Goal: Task Accomplishment & Management: Manage account settings

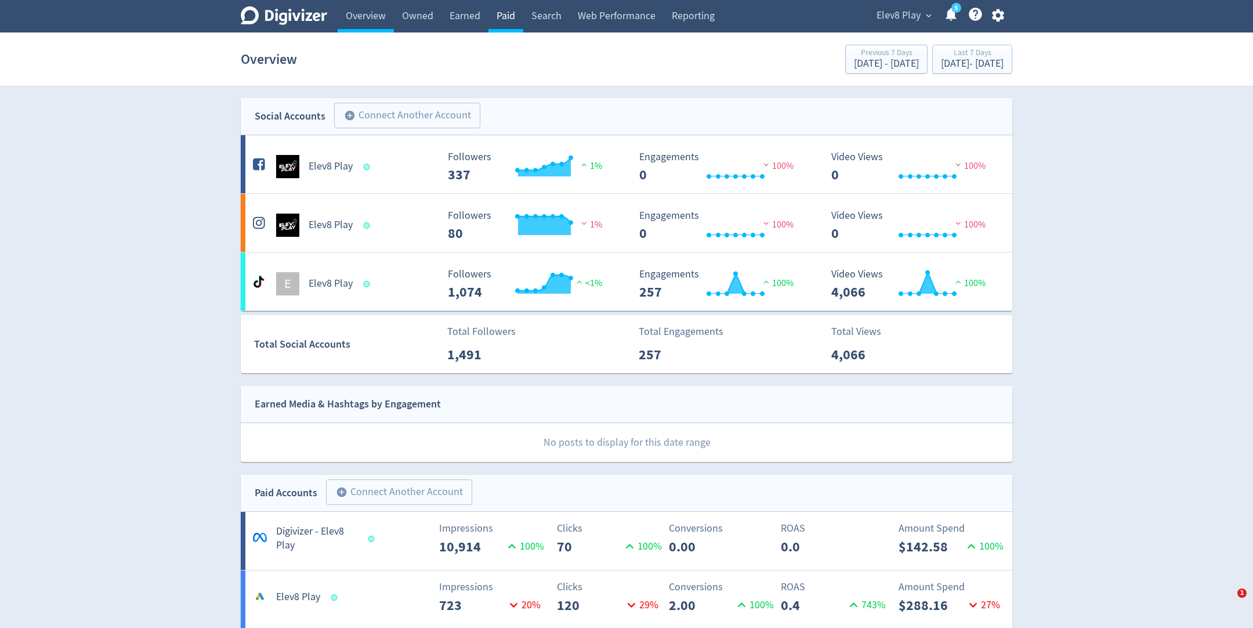
click at [507, 20] on link "Paid" at bounding box center [506, 16] width 35 height 32
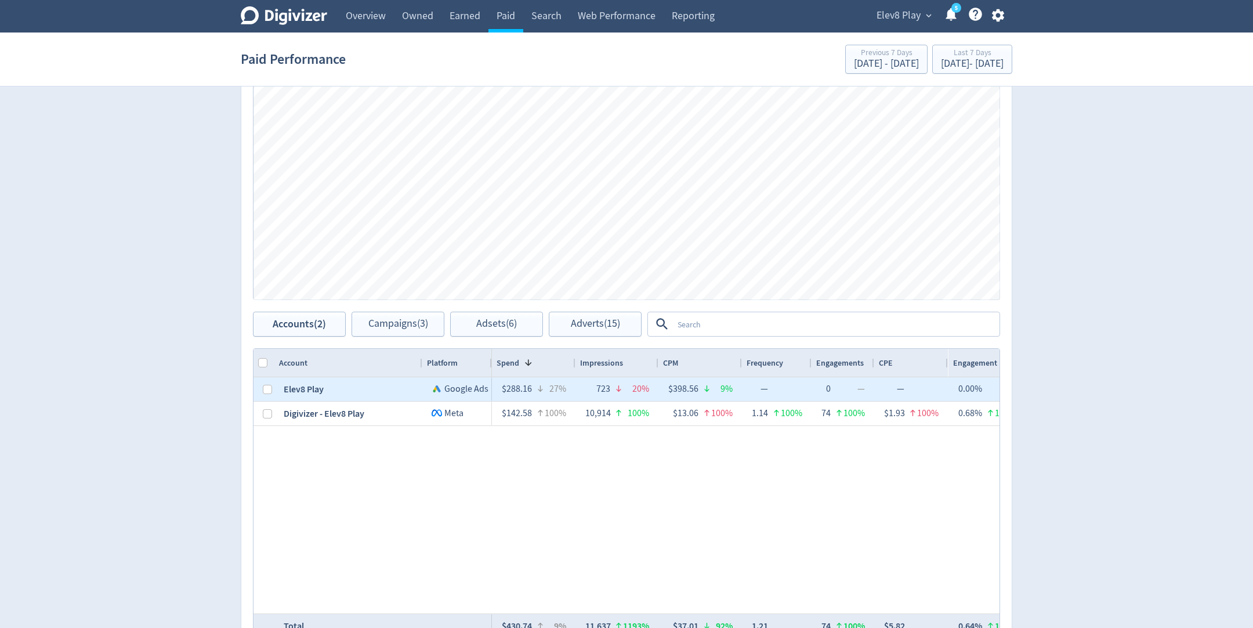
scroll to position [332, 0]
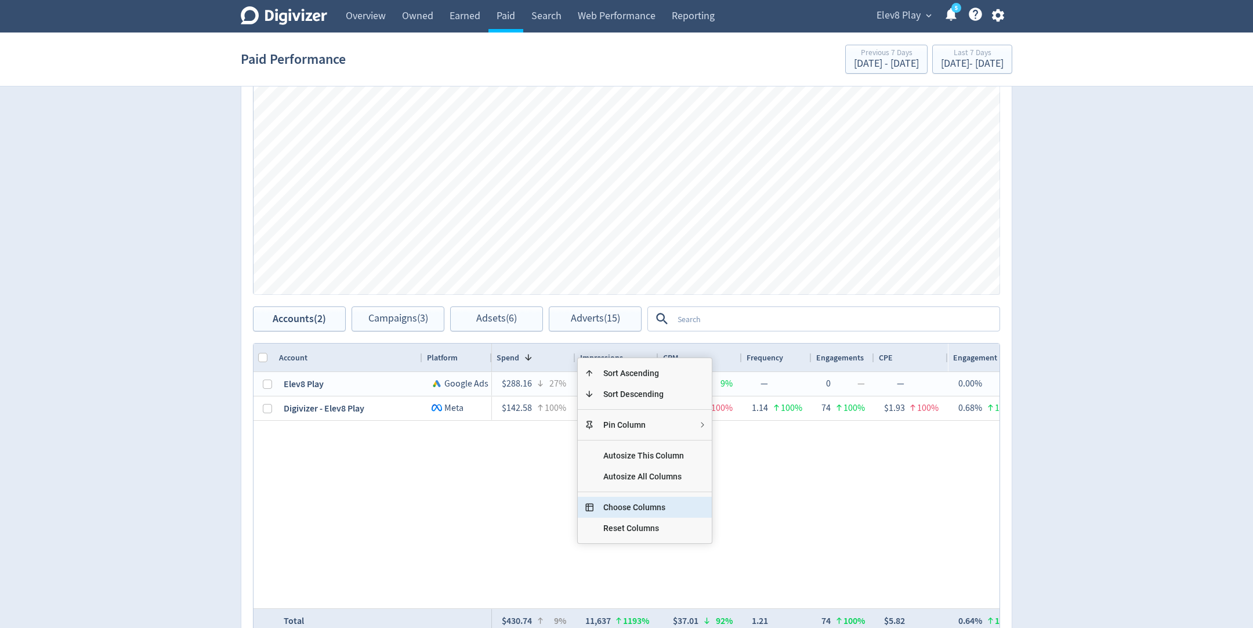
click at [610, 505] on span "Choose Columns" at bounding box center [643, 507] width 99 height 21
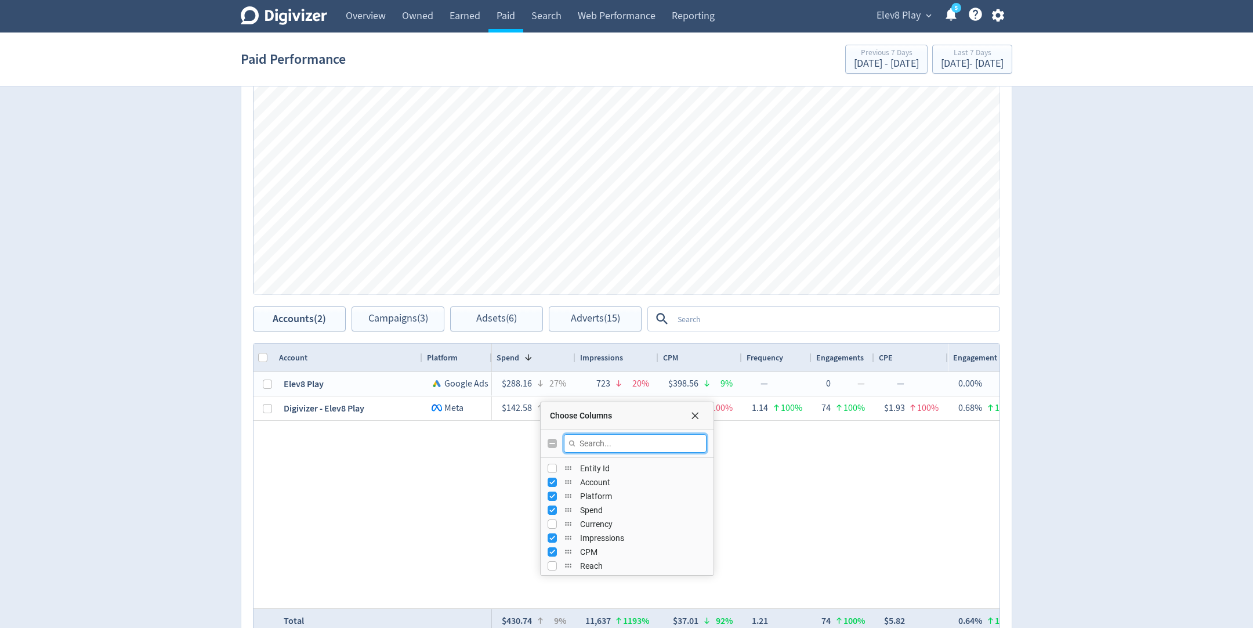
click at [605, 444] on input "Filter Columns Input" at bounding box center [635, 443] width 143 height 19
type input "re"
click at [552, 494] on input "Press SPACE to toggle visibility (hidden)" at bounding box center [552, 496] width 9 height 9
checkbox input "true"
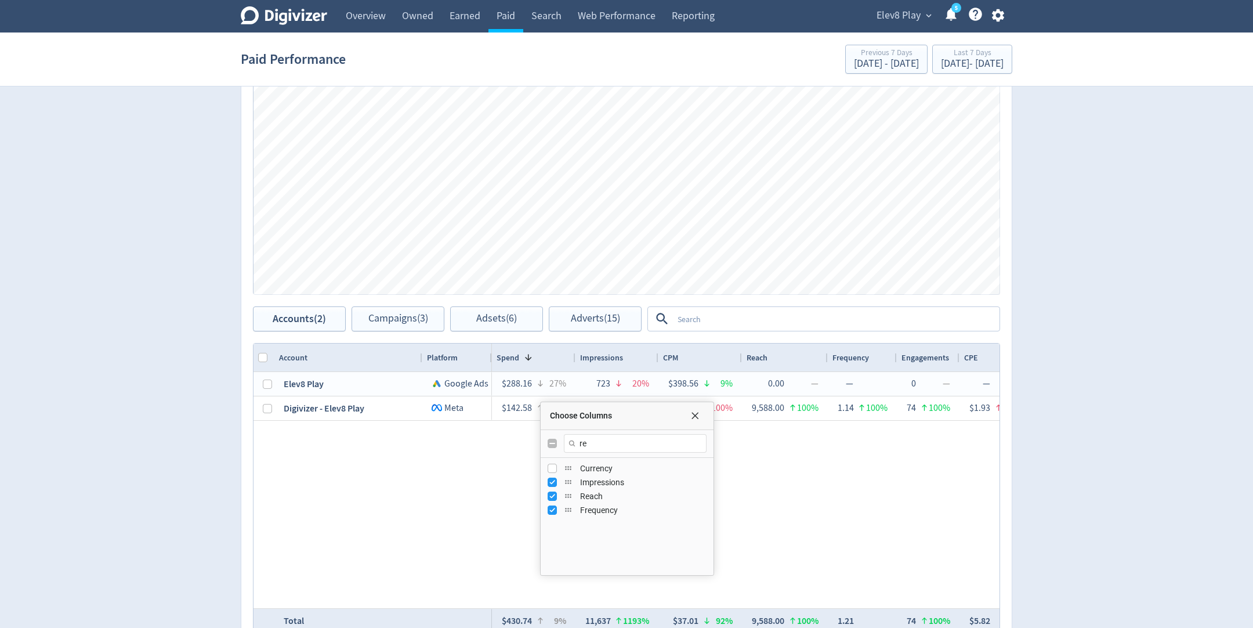
click at [807, 516] on div "$288.16 27% 723 20% $398.56 9% — 0 — — 0.00% — 0 — — 0.00% — 120 29% $2.40 3% 1…" at bounding box center [746, 490] width 508 height 236
click at [810, 507] on div "$288.16 27% 723 20% $398.56 9% — 0 — — 0.00% — 0 — — 0.00% — 120 29% $2.40 3% 1…" at bounding box center [746, 490] width 508 height 236
click at [695, 412] on span "Choose Columns" at bounding box center [695, 415] width 9 height 9
click at [995, 20] on icon "button" at bounding box center [999, 16] width 16 height 16
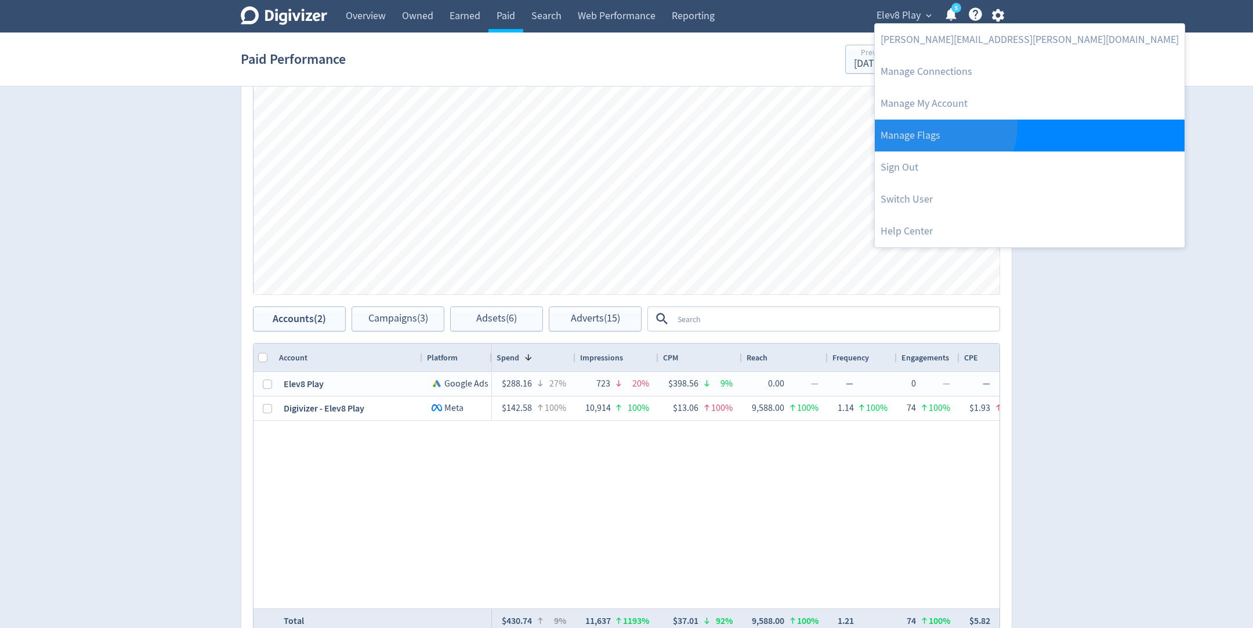
click at [934, 125] on link "Manage Flags" at bounding box center [1030, 136] width 310 height 32
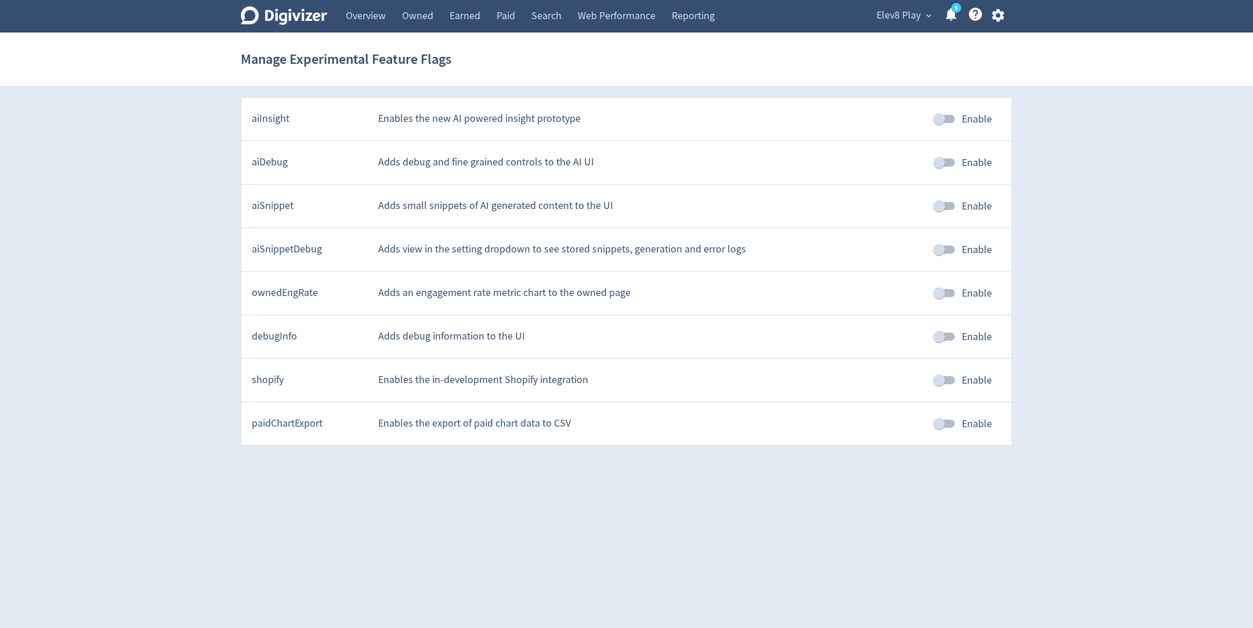
click at [939, 117] on input "Enable" at bounding box center [939, 119] width 66 height 22
checkbox input "true"
click at [944, 205] on input "Enable" at bounding box center [939, 206] width 66 height 22
checkbox input "true"
click at [514, 17] on link "Paid" at bounding box center [506, 16] width 35 height 32
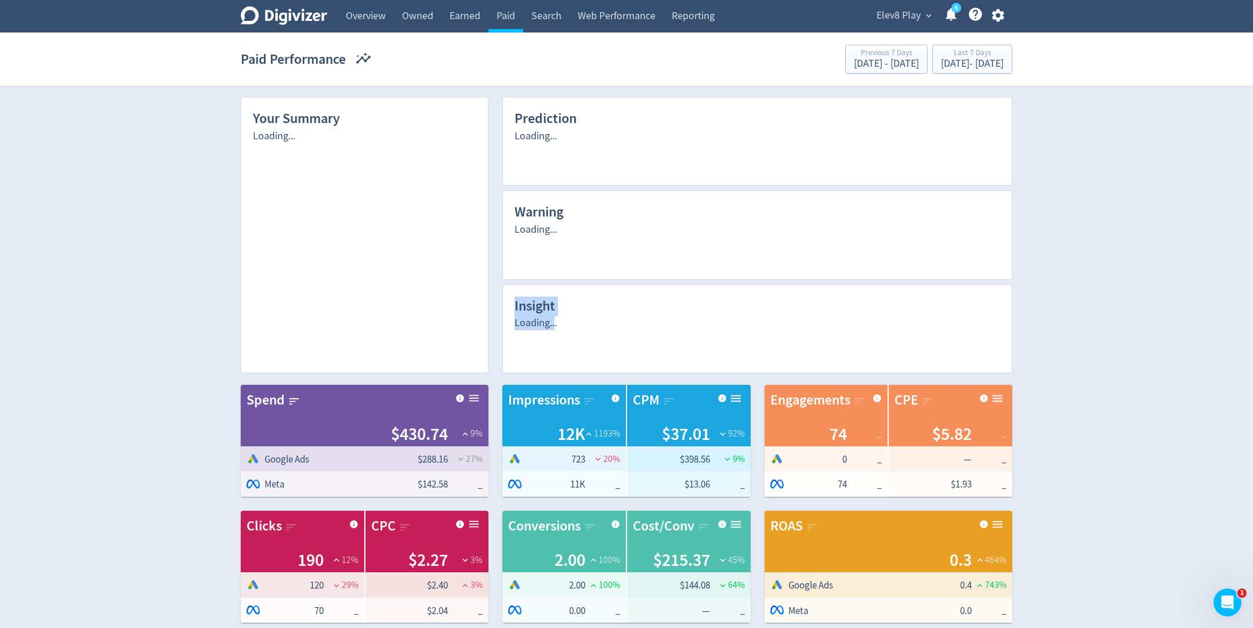
drag, startPoint x: 556, startPoint y: 324, endPoint x: 512, endPoint y: 301, distance: 49.6
click at [512, 301] on div "Insight Loading..." at bounding box center [758, 328] width 510 height 89
click at [532, 246] on div "Loading..." at bounding box center [758, 244] width 486 height 45
drag, startPoint x: 253, startPoint y: 133, endPoint x: 295, endPoint y: 135, distance: 41.8
click at [295, 135] on div "Loading..." at bounding box center [364, 245] width 223 height 232
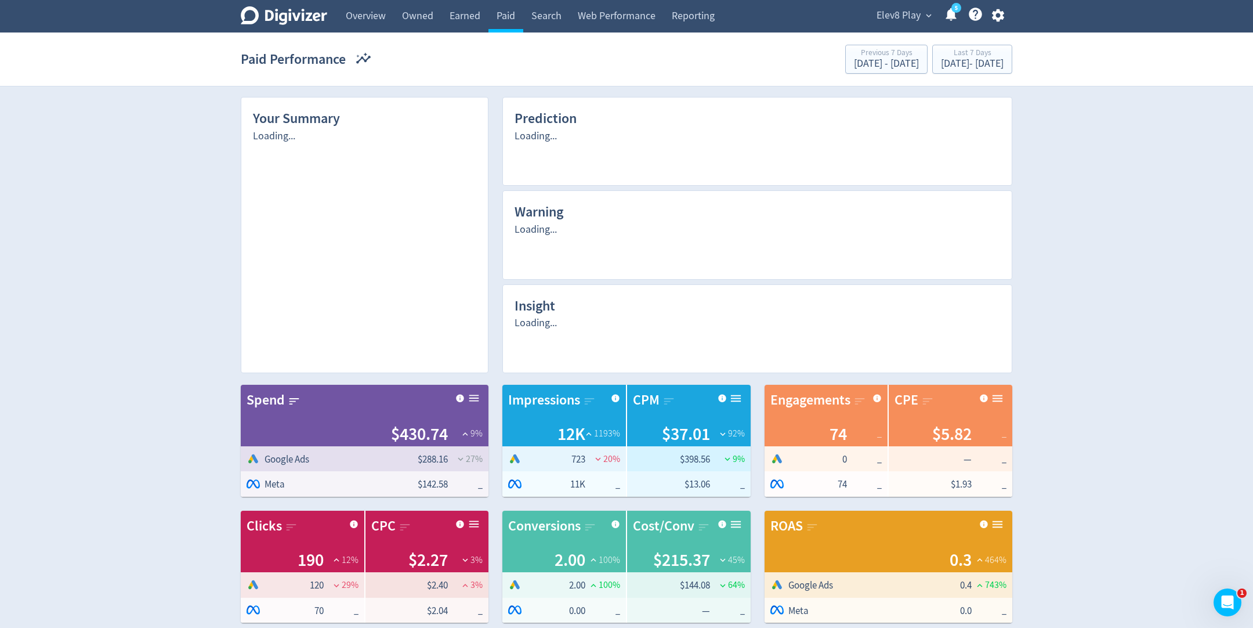
click at [998, 13] on icon "button" at bounding box center [999, 16] width 16 height 16
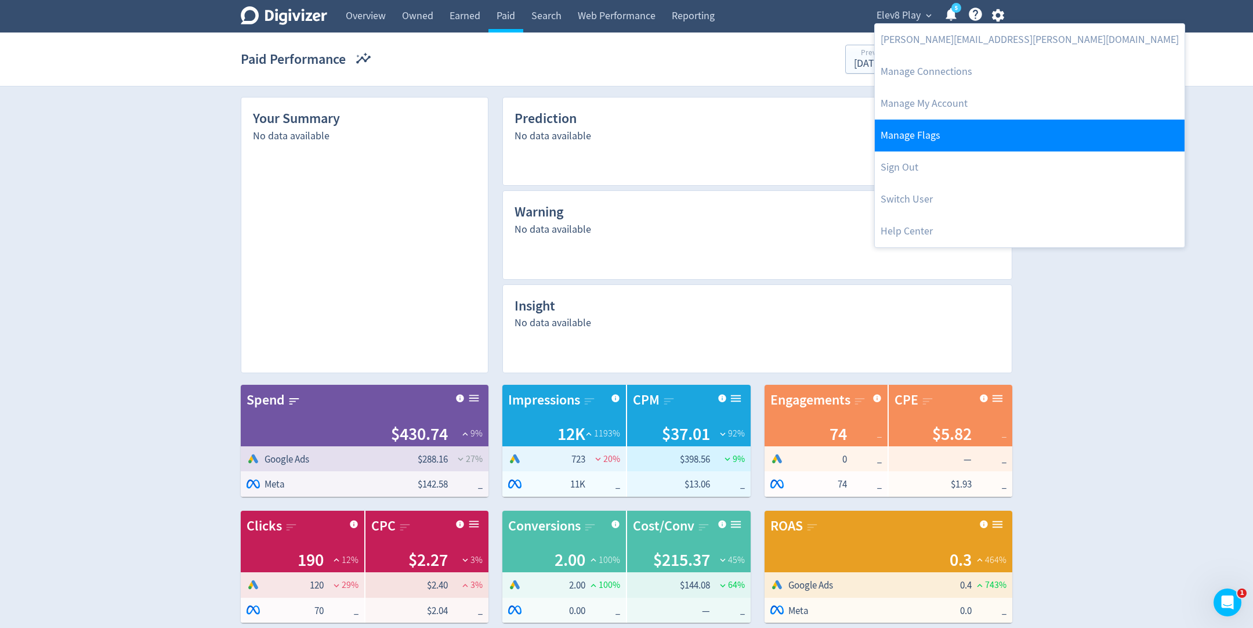
click at [913, 139] on link "Manage Flags" at bounding box center [1030, 136] width 310 height 32
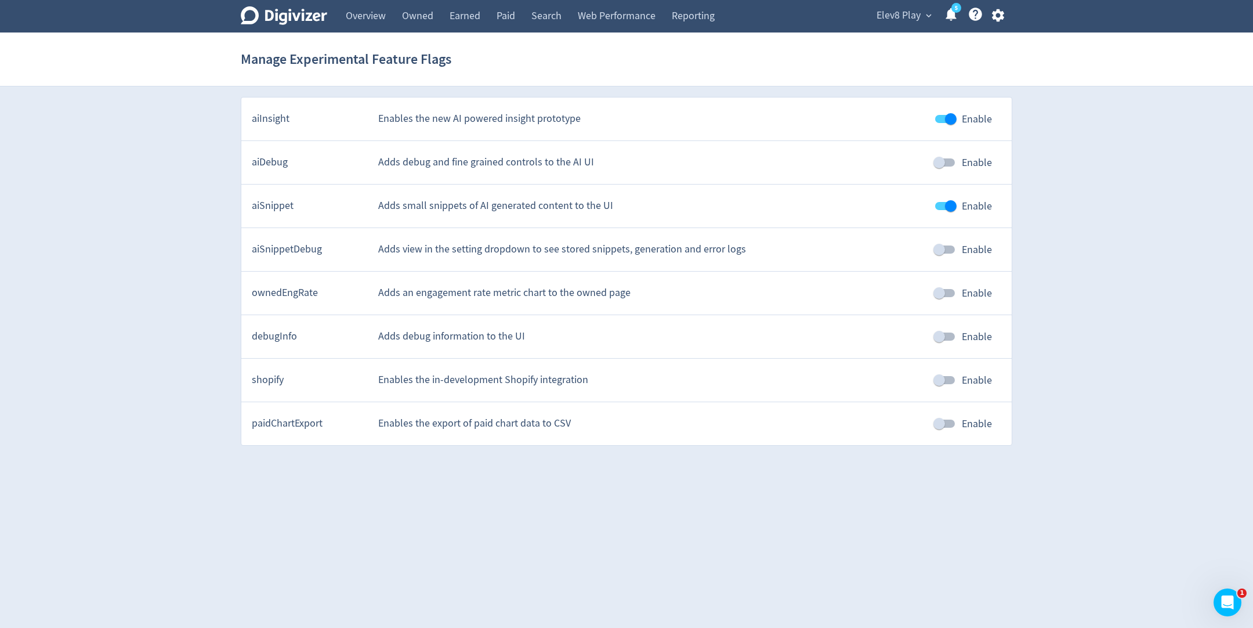
click at [946, 207] on input "Enable" at bounding box center [951, 206] width 66 height 22
checkbox input "false"
click at [507, 17] on link "Paid" at bounding box center [506, 16] width 35 height 32
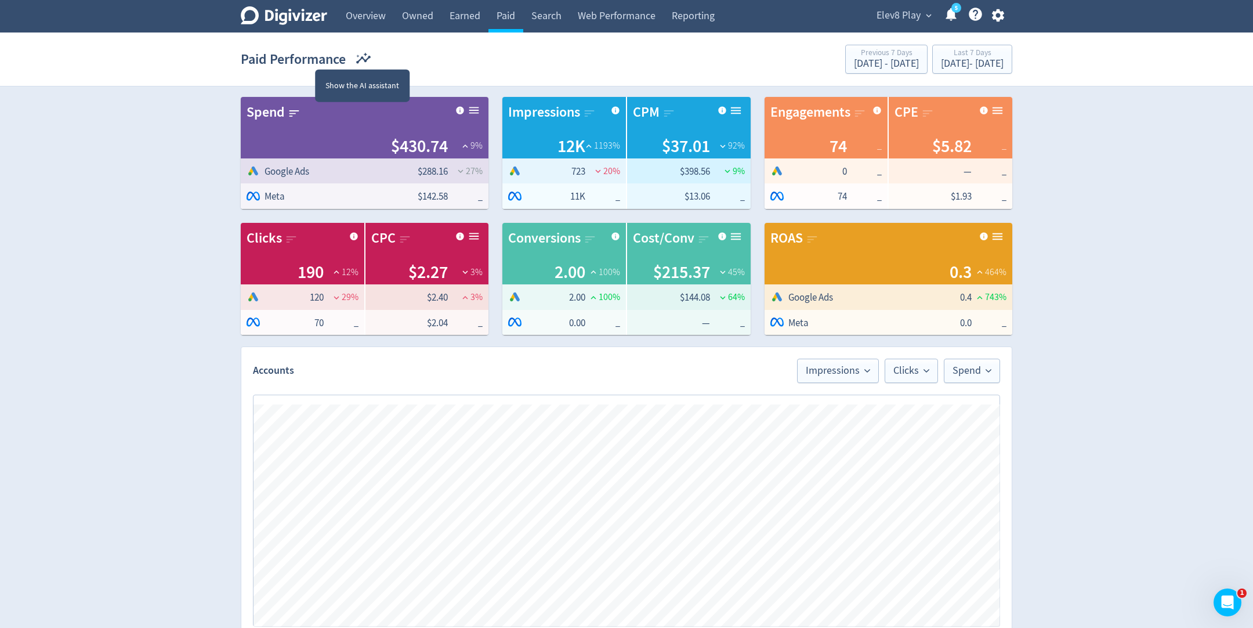
click at [365, 59] on icon "button" at bounding box center [363, 60] width 15 height 8
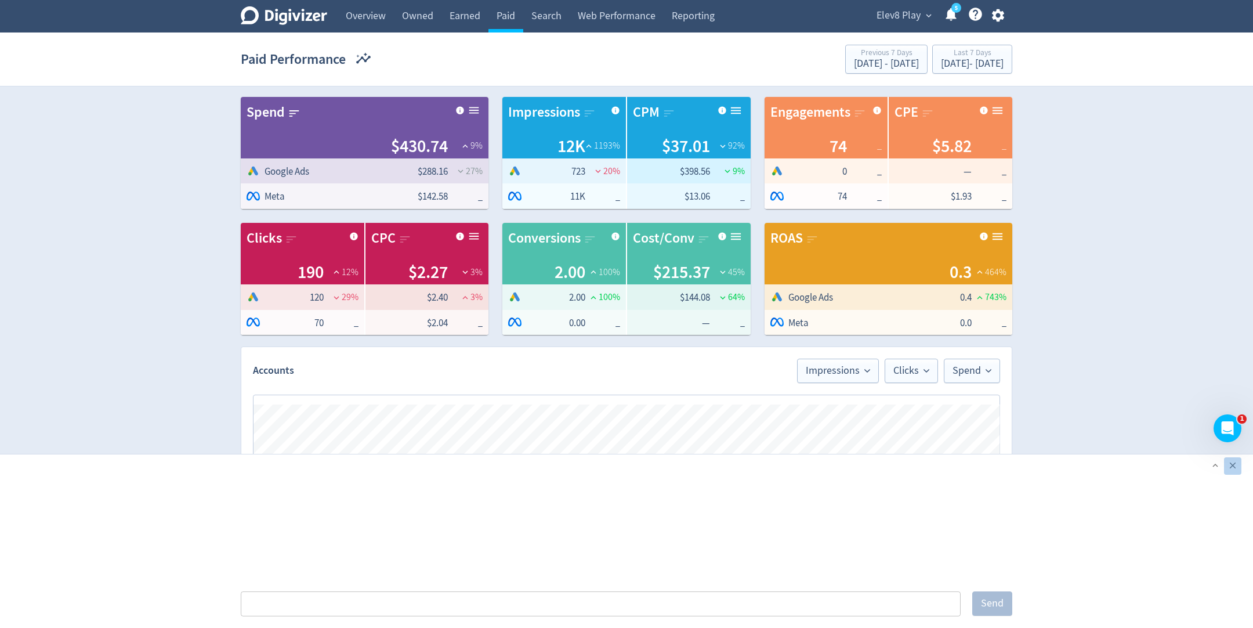
click at [1231, 466] on icon "button" at bounding box center [1233, 465] width 6 height 6
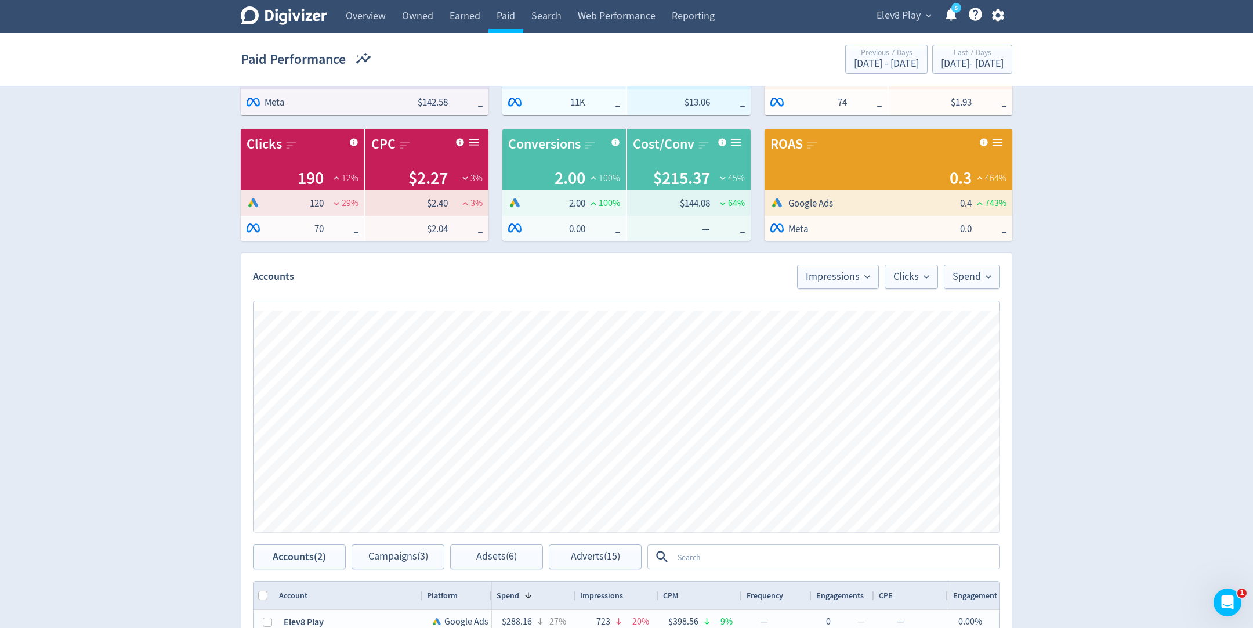
scroll to position [95, 0]
click at [892, 13] on span "Elev8 Play" at bounding box center [899, 15] width 44 height 19
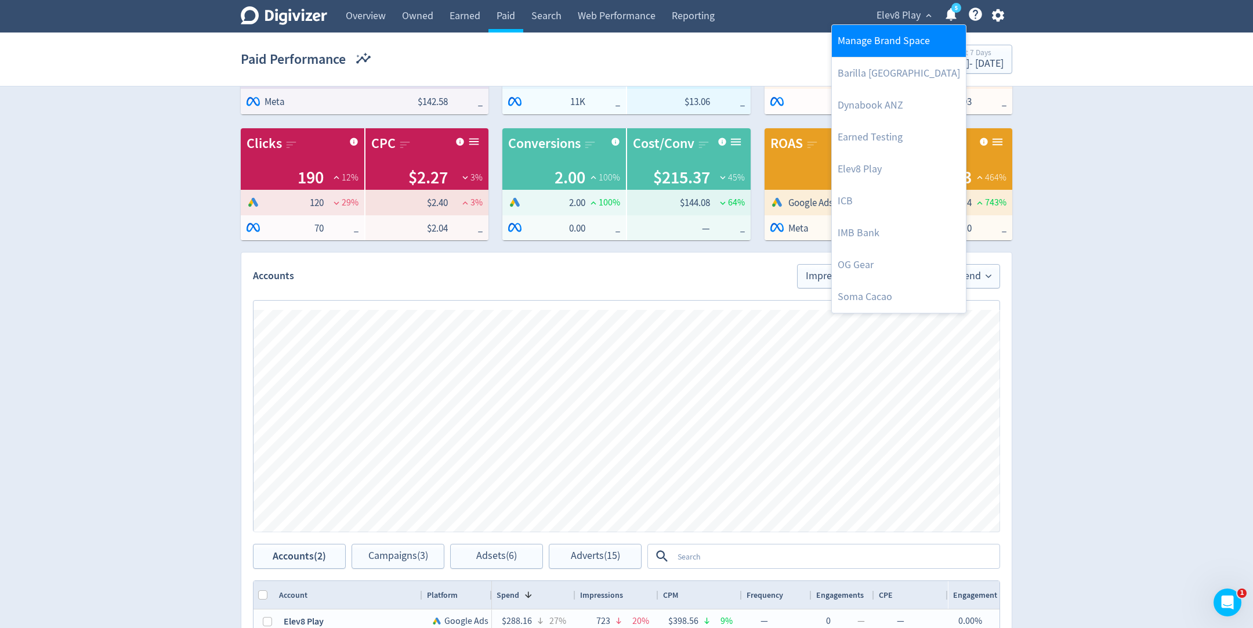
click at [913, 46] on link "Manage Brand Space" at bounding box center [899, 41] width 134 height 32
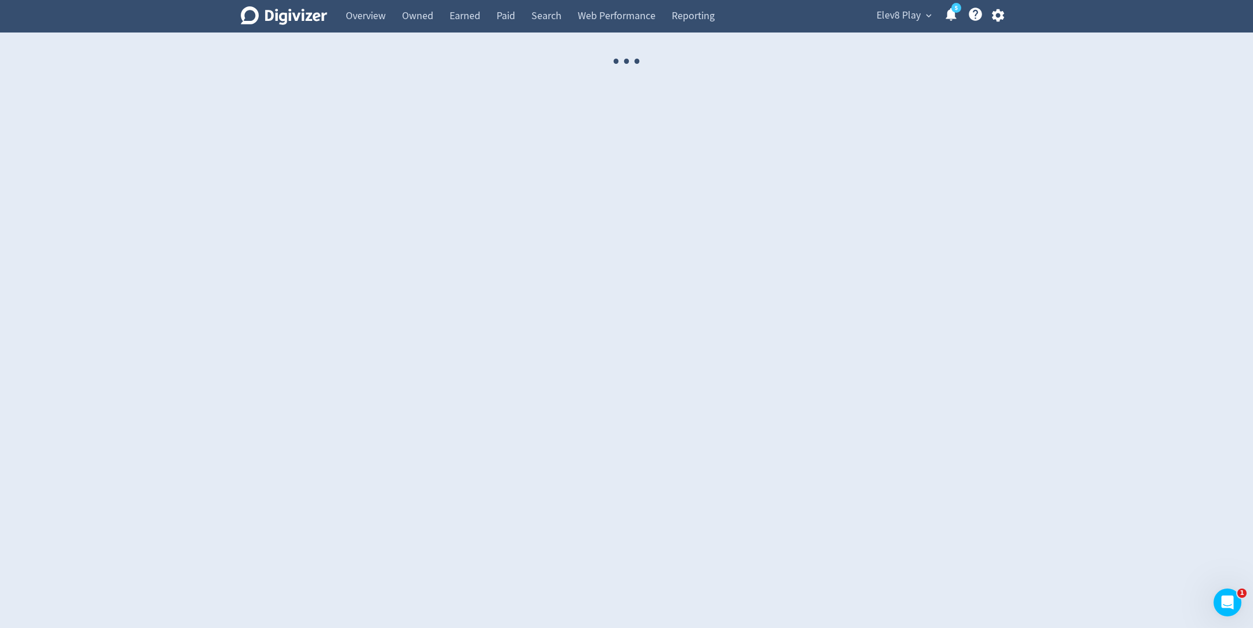
select select "USER"
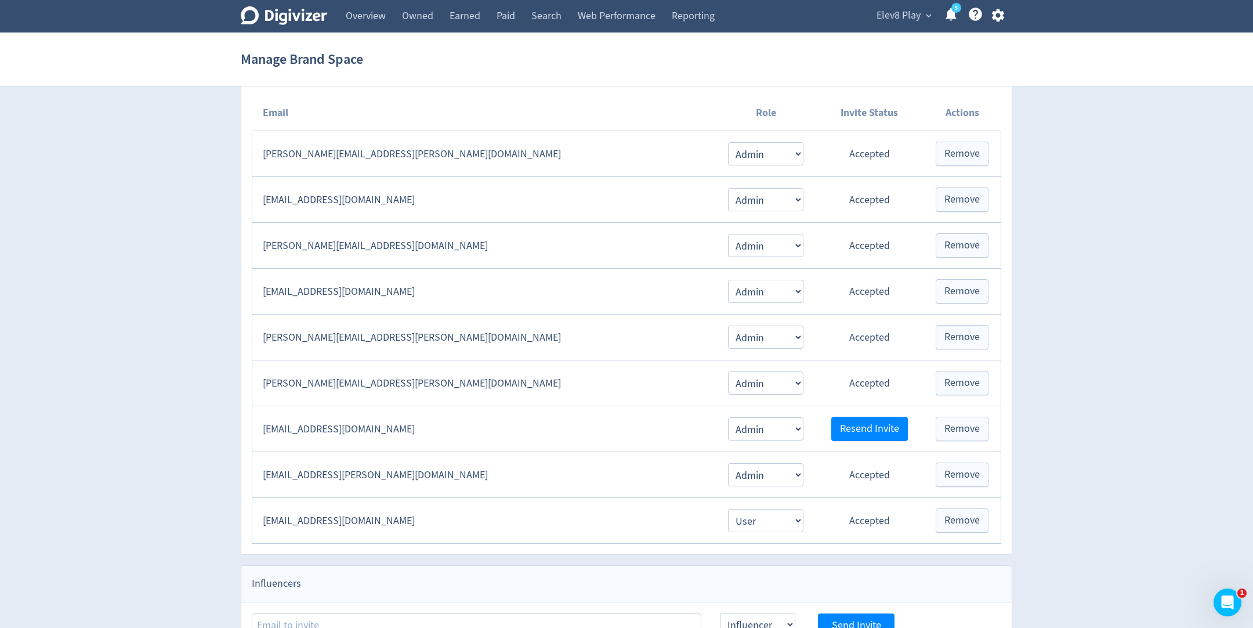
scroll to position [293, 0]
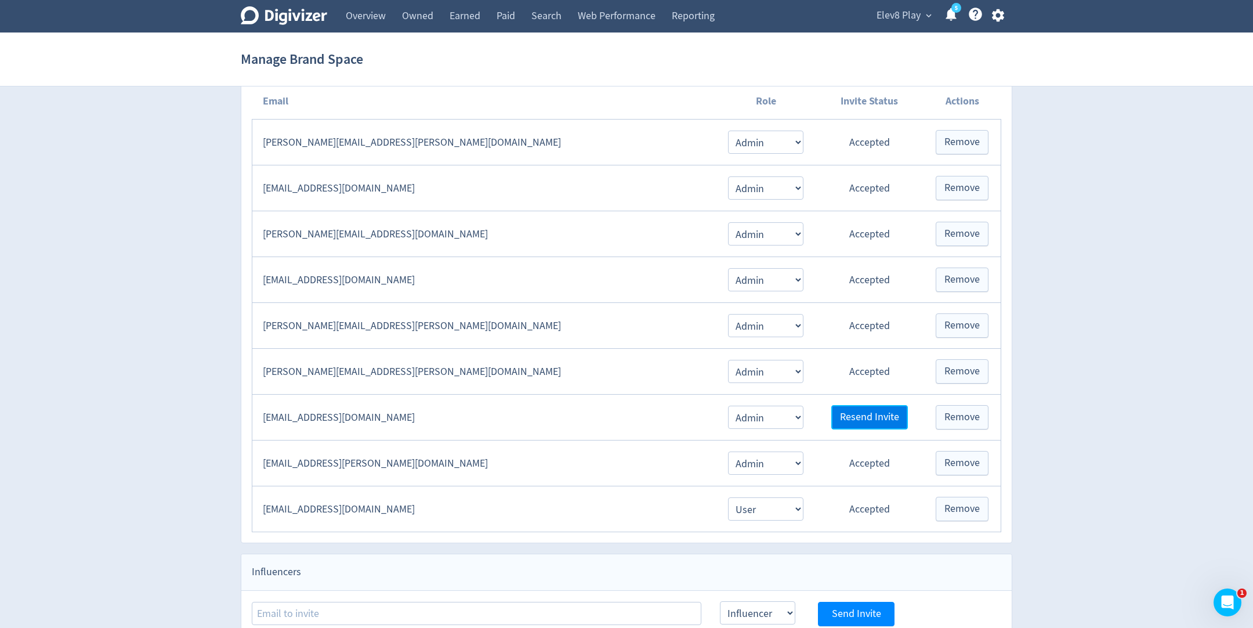
click at [836, 405] on button "Resend Invite" at bounding box center [870, 417] width 77 height 24
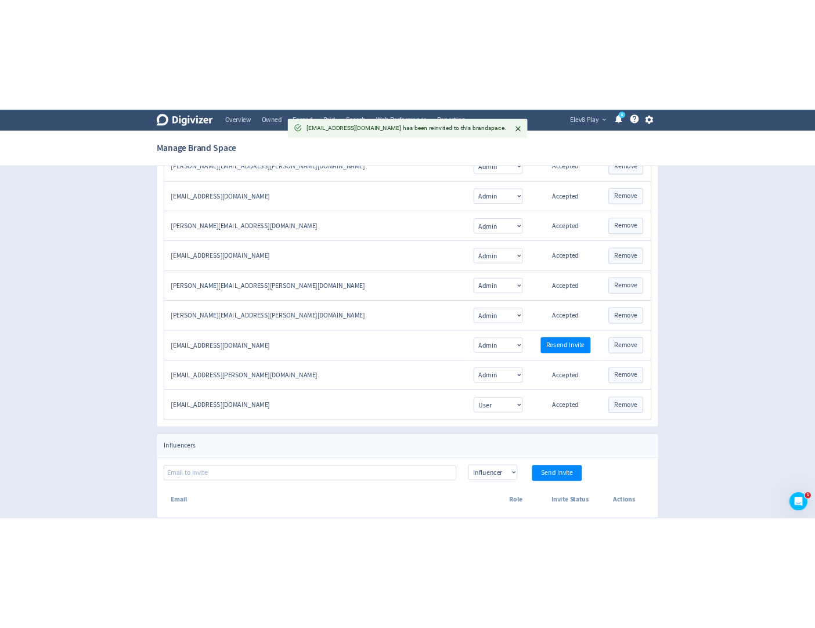
scroll to position [0, 0]
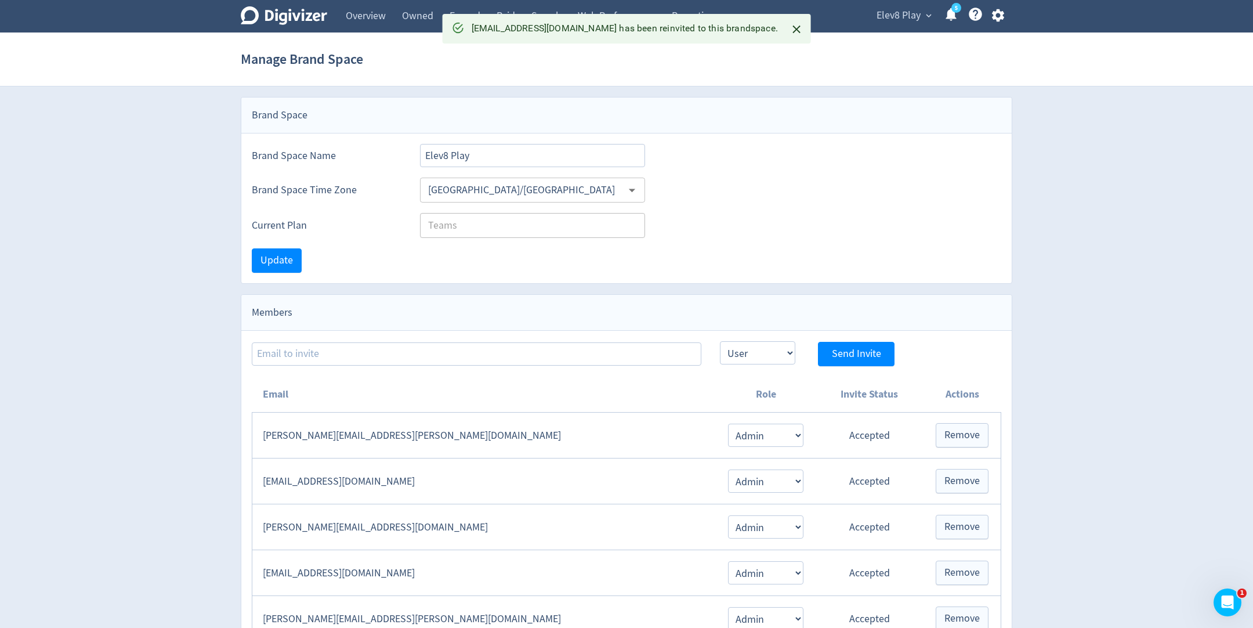
click at [286, 13] on icon at bounding box center [284, 15] width 86 height 19
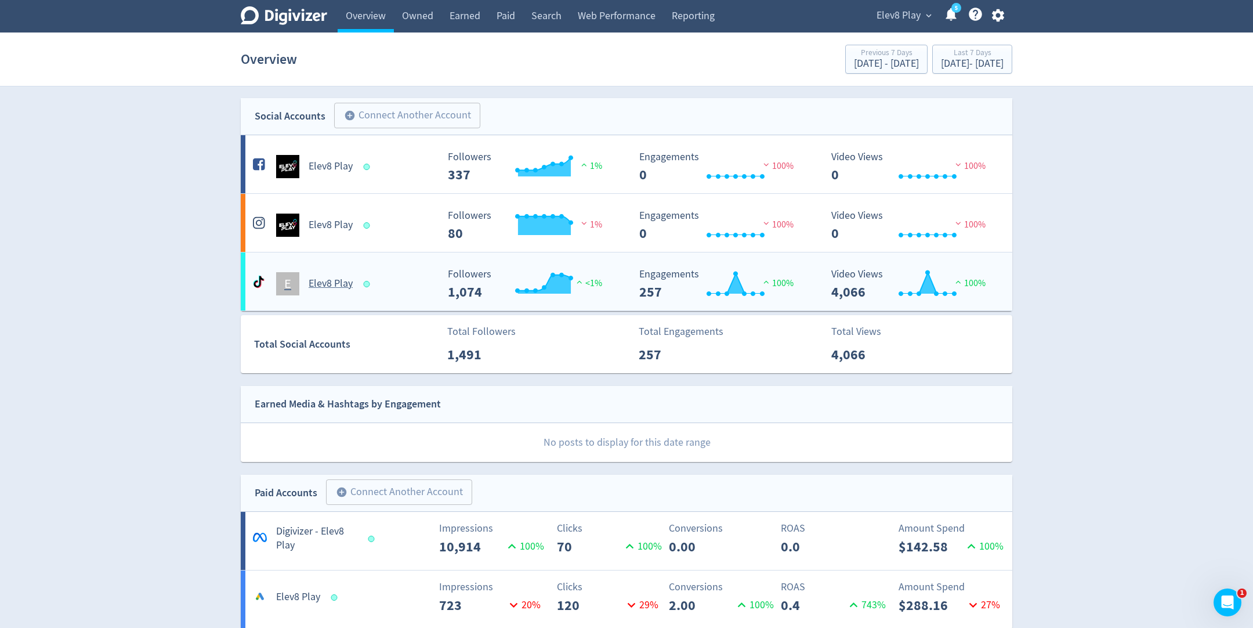
click at [783, 284] on span "100%" at bounding box center [777, 283] width 33 height 12
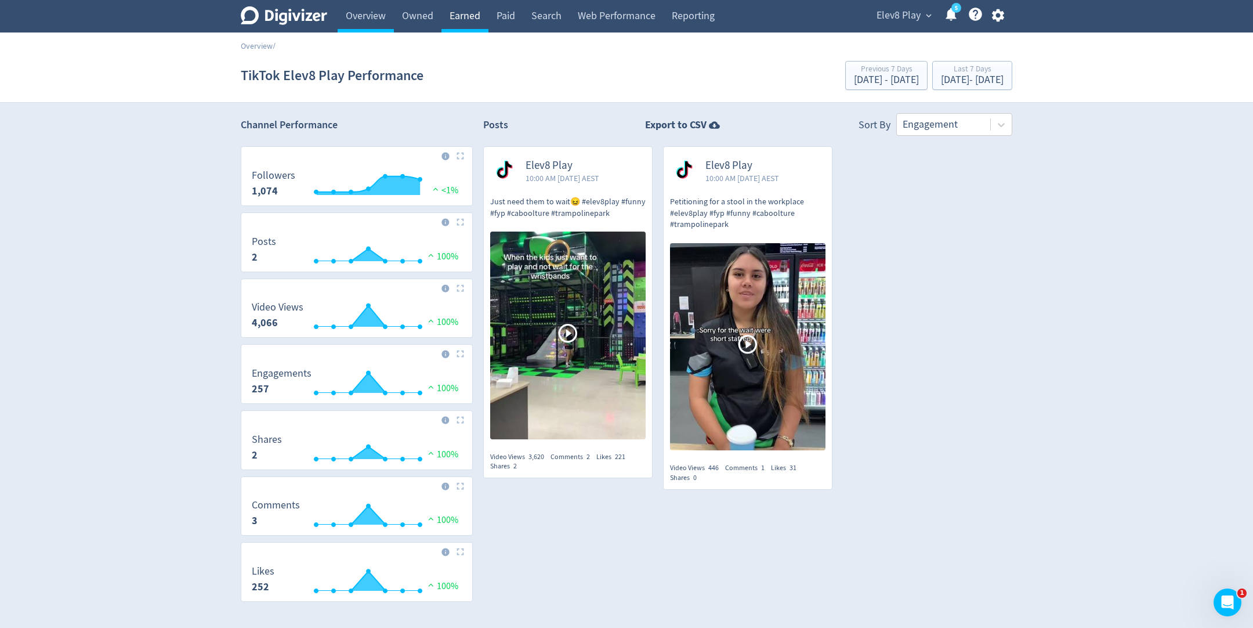
click at [477, 25] on link "Earned" at bounding box center [465, 16] width 47 height 32
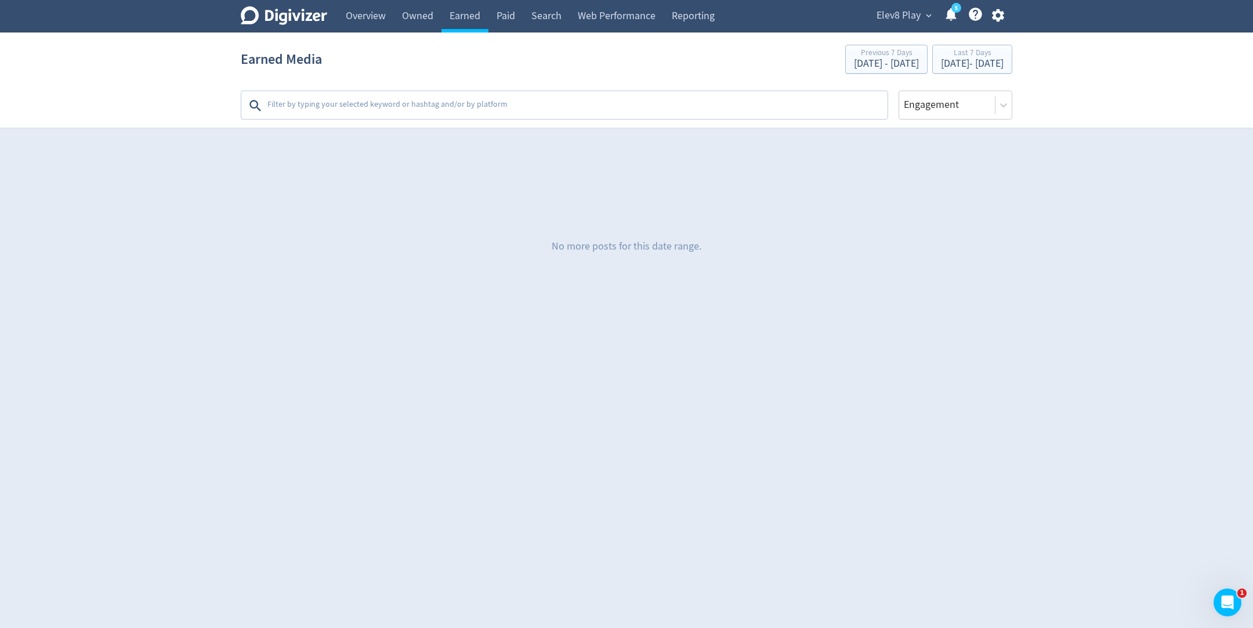
click at [398, 110] on textarea at bounding box center [576, 105] width 620 height 23
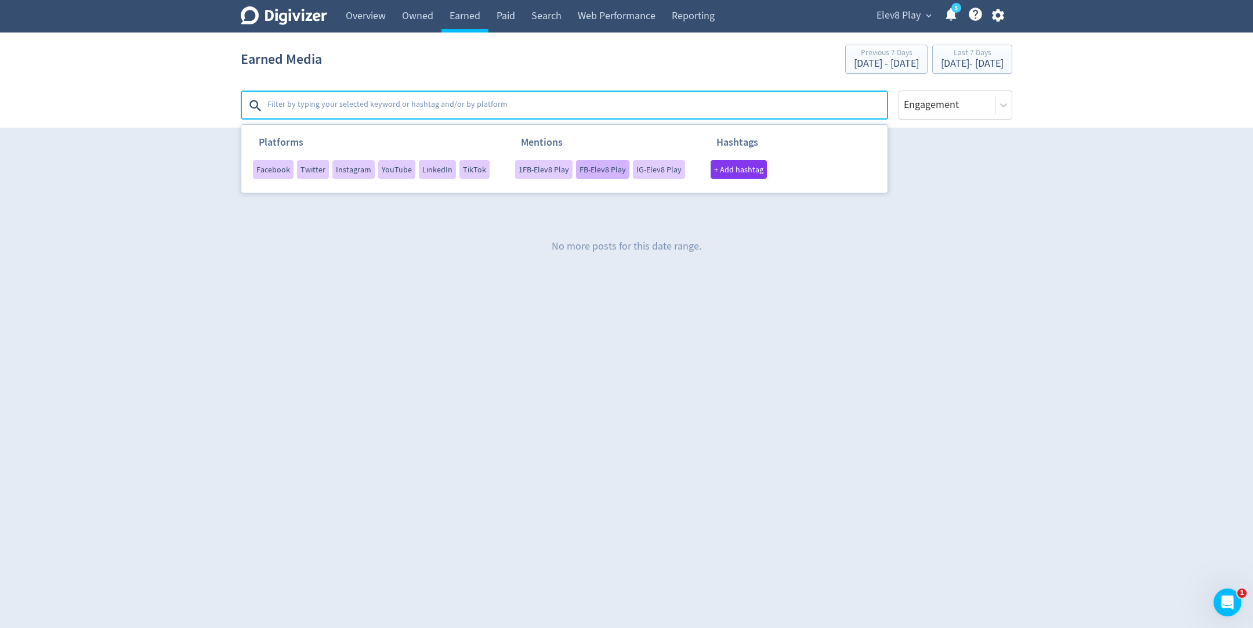
click at [581, 171] on span "FB-Elev8 Play" at bounding box center [603, 169] width 46 height 8
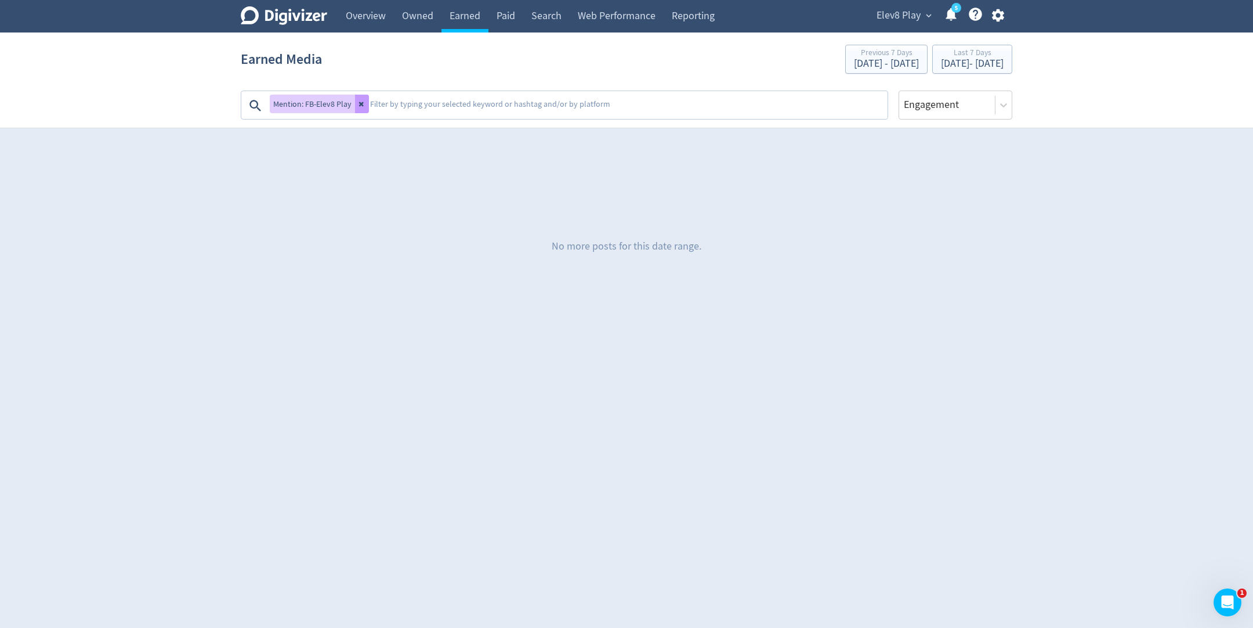
click at [359, 105] on icon at bounding box center [361, 104] width 5 height 5
